Goal: Information Seeking & Learning: Learn about a topic

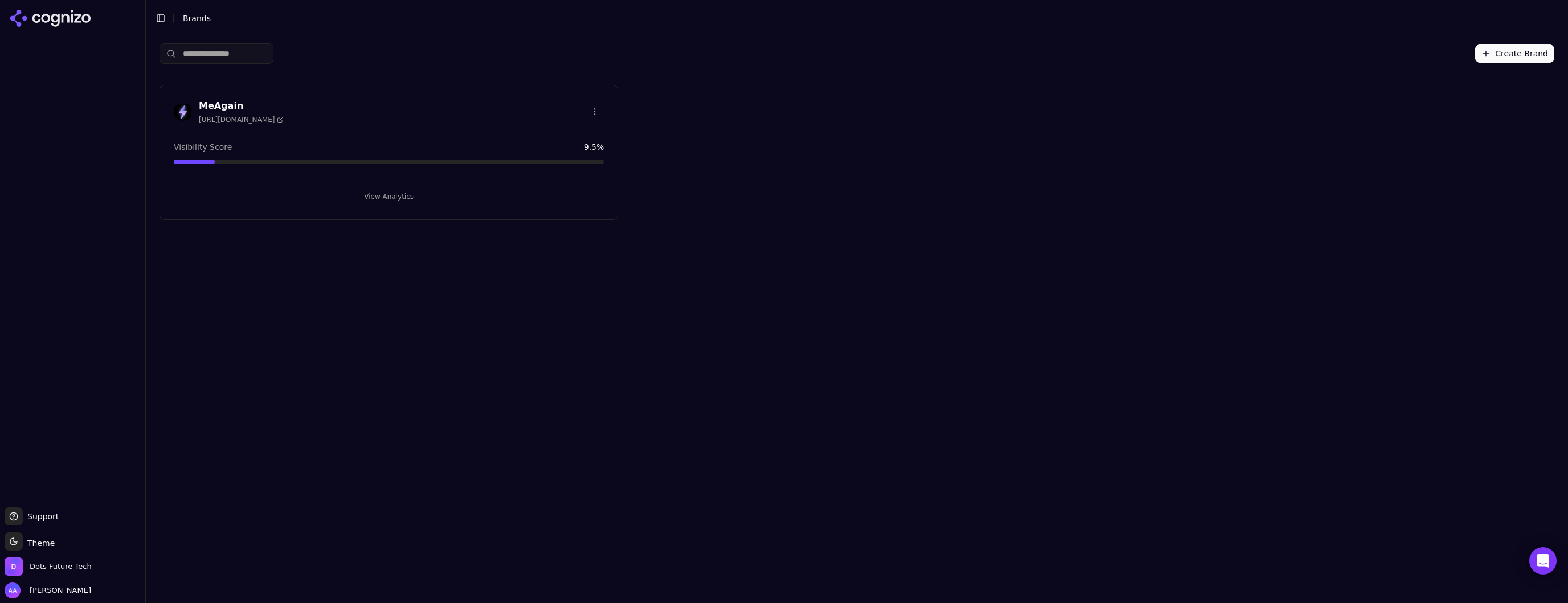
click at [357, 105] on div "MeAgain [URL][DOMAIN_NAME]" at bounding box center [388, 111] width 430 height 25
click at [374, 194] on button "View Analytics" at bounding box center [388, 197] width 430 height 18
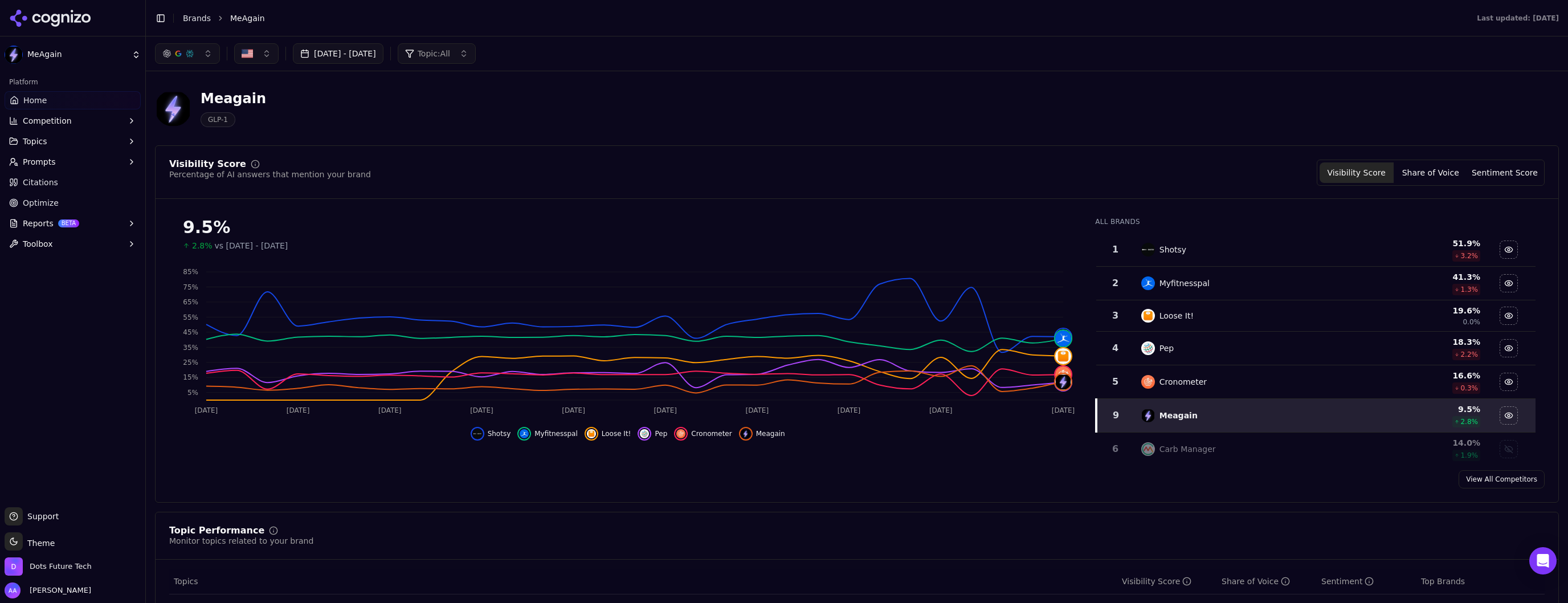
click at [103, 126] on button "Competition" at bounding box center [72, 121] width 136 height 18
click at [80, 138] on span "Metrics" at bounding box center [72, 139] width 99 height 12
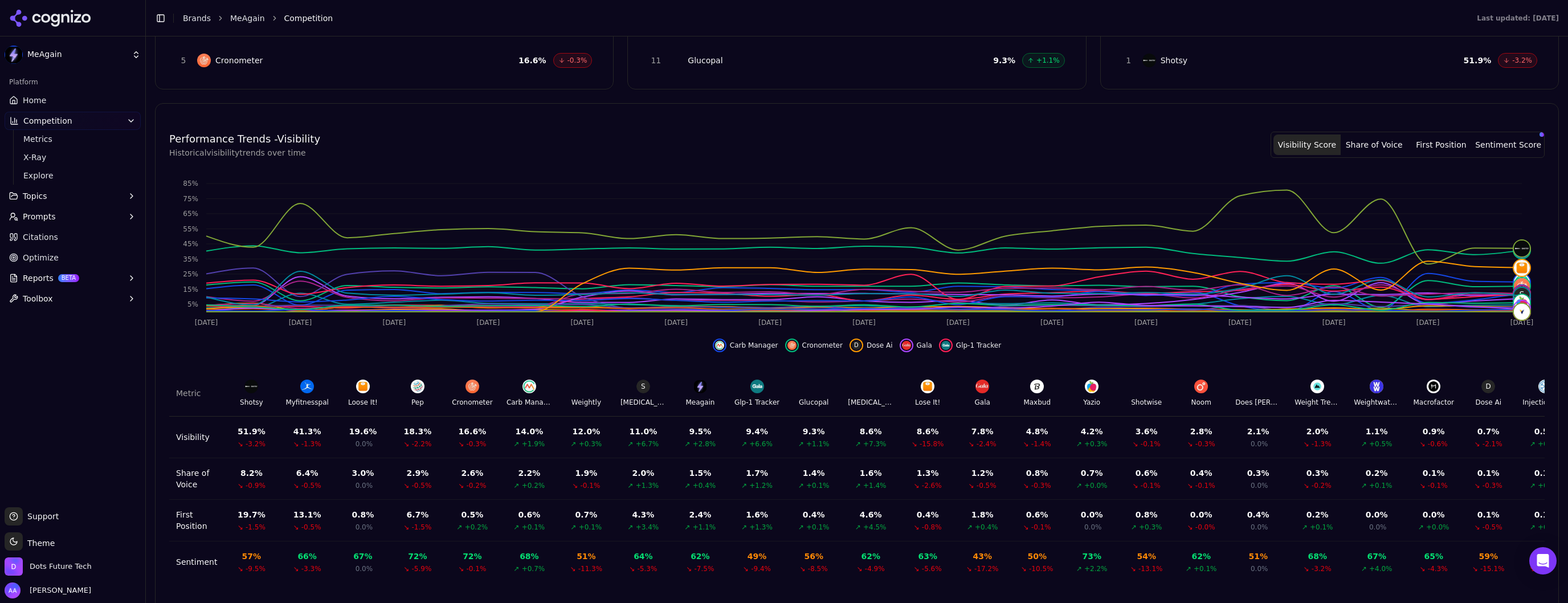
scroll to position [237, 0]
